Goal: Information Seeking & Learning: Learn about a topic

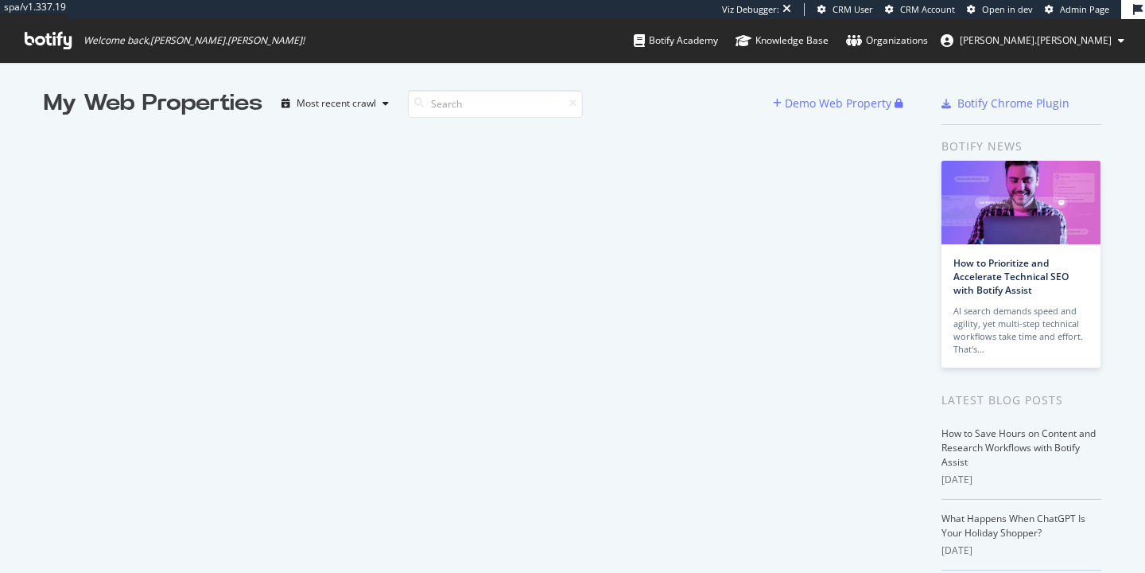
scroll to position [573, 1145]
click at [359, 261] on div "My Web Properties Most recent crawl Demo Web Property" at bounding box center [483, 436] width 879 height 698
click at [326, 108] on div "Most recent crawl" at bounding box center [337, 104] width 80 height 10
click at [169, 101] on div "My Web Properties" at bounding box center [153, 103] width 219 height 32
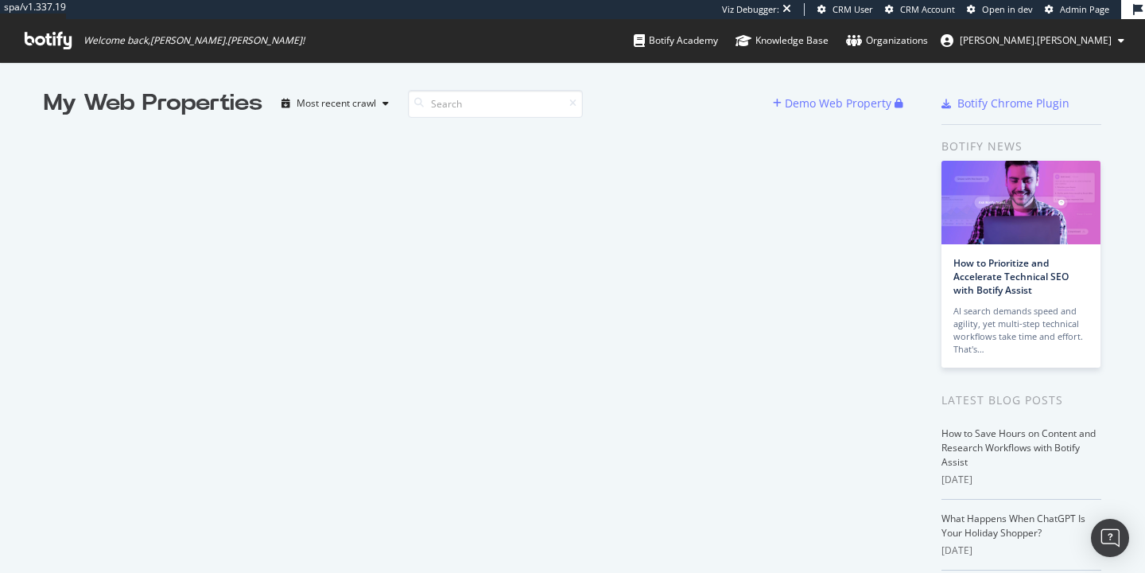
click at [28, 60] on span "Welcome back, [PERSON_NAME].[PERSON_NAME] !" at bounding box center [164, 40] width 305 height 43
click at [39, 37] on icon at bounding box center [48, 40] width 47 height 17
click at [829, 19] on link "Knowledge Base" at bounding box center [782, 40] width 93 height 43
click at [834, 12] on link "CRM User" at bounding box center [845, 9] width 56 height 13
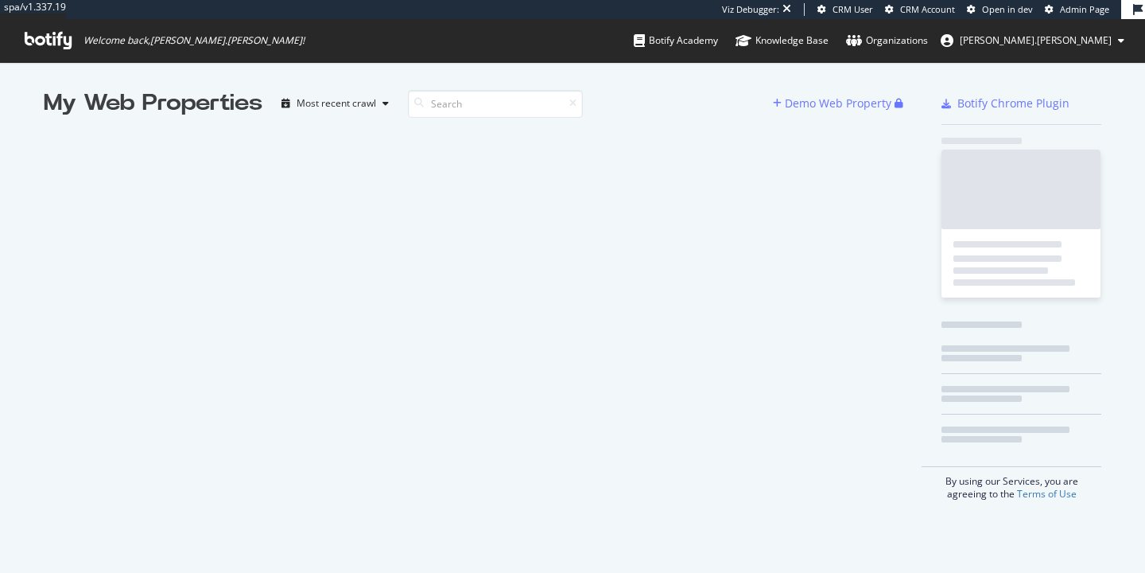
scroll to position [573, 1145]
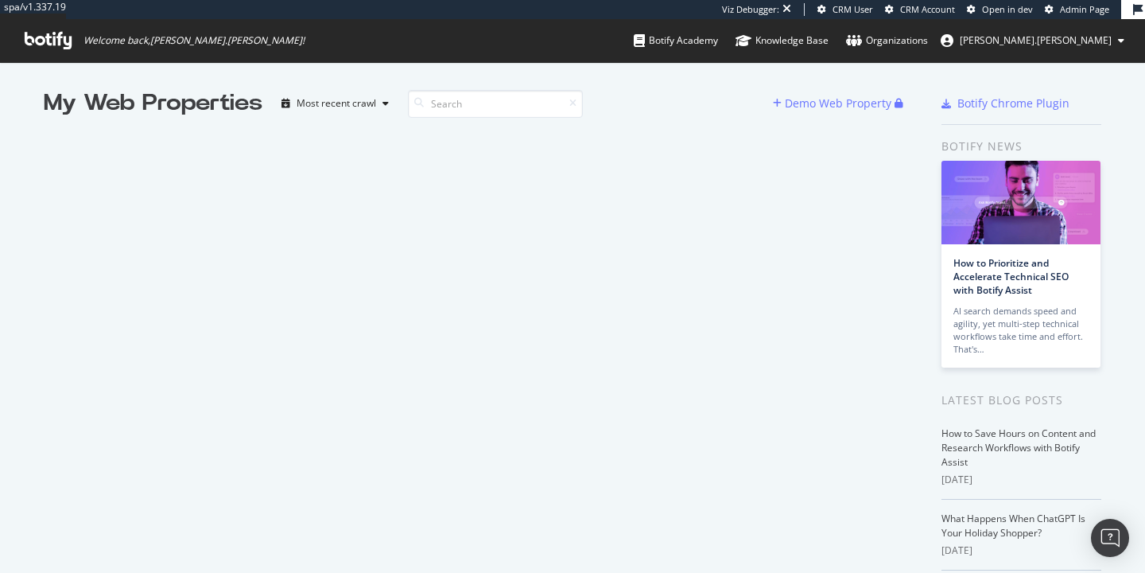
click at [984, 15] on link "Open in dev" at bounding box center [1000, 9] width 66 height 13
click at [948, 10] on span "CRM Account" at bounding box center [927, 9] width 55 height 12
click at [342, 102] on div "Most recent crawl" at bounding box center [337, 104] width 80 height 10
click at [339, 133] on div "Most recent crawl" at bounding box center [357, 130] width 83 height 14
click at [718, 34] on div "Botify Academy" at bounding box center [676, 41] width 84 height 16
